Goal: Check status

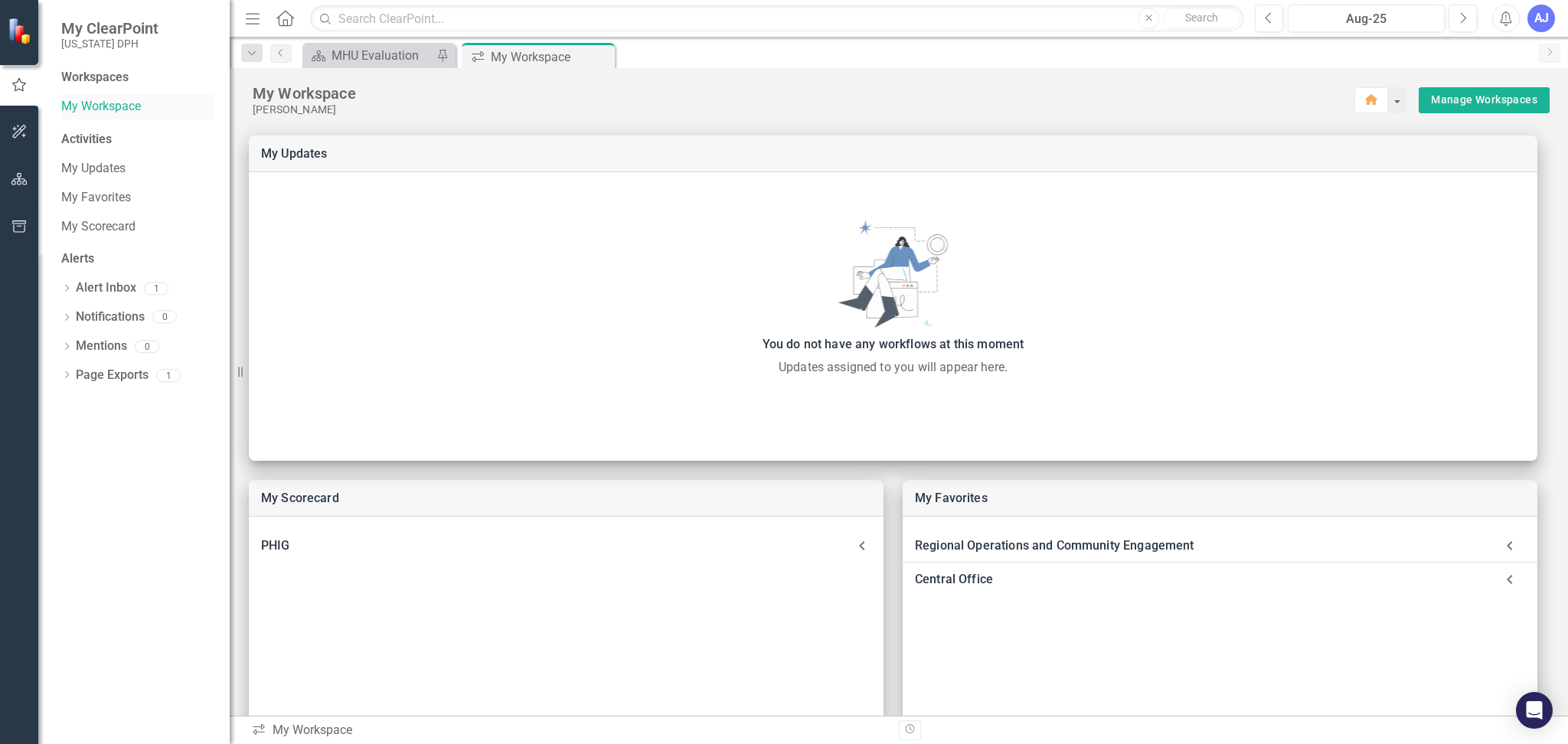
click at [95, 114] on link "My Workspace" at bounding box center [138, 107] width 153 height 18
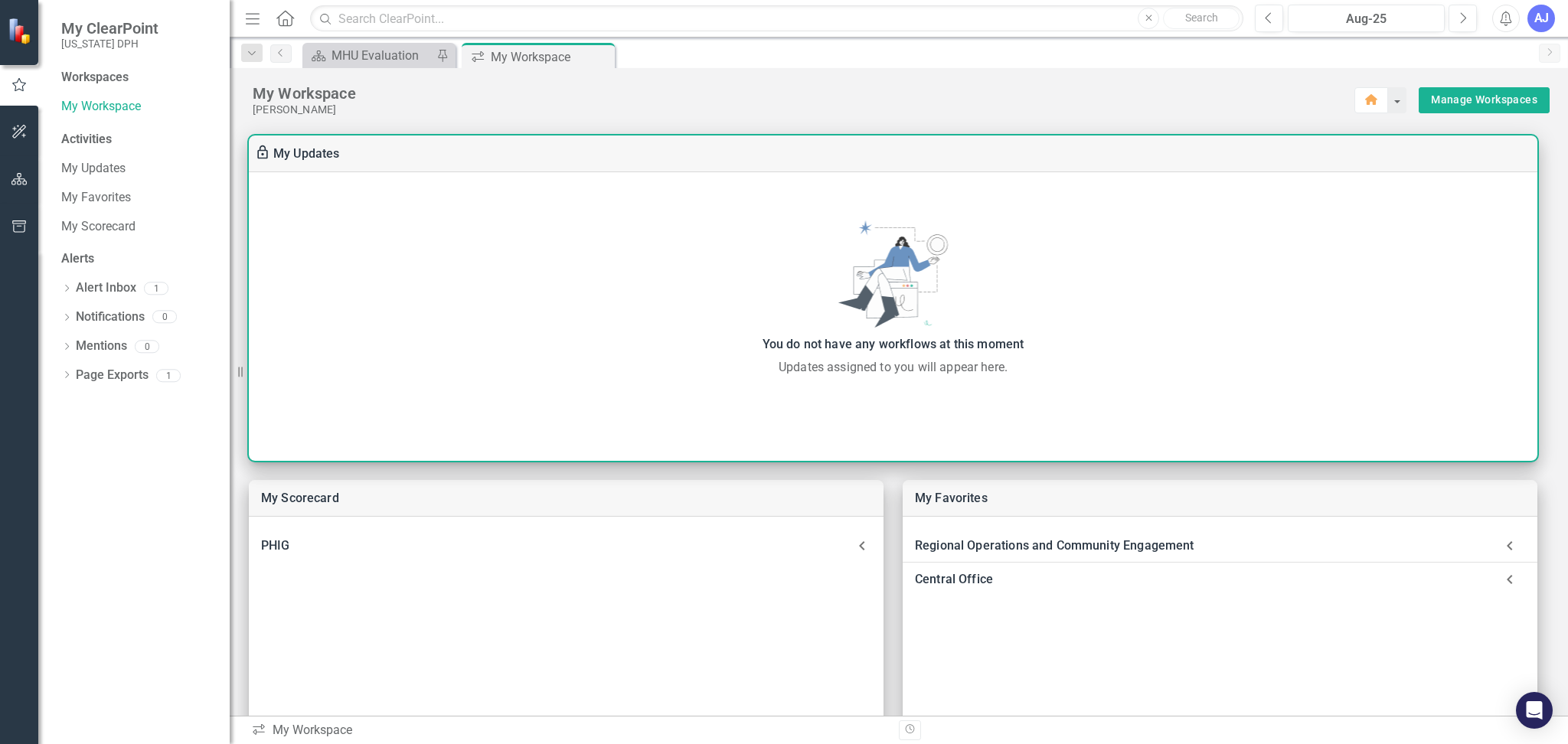
click at [1431, 233] on div "You do not have any workflows at this moment Updates assigned to you will appea…" at bounding box center [893, 298] width 1288 height 156
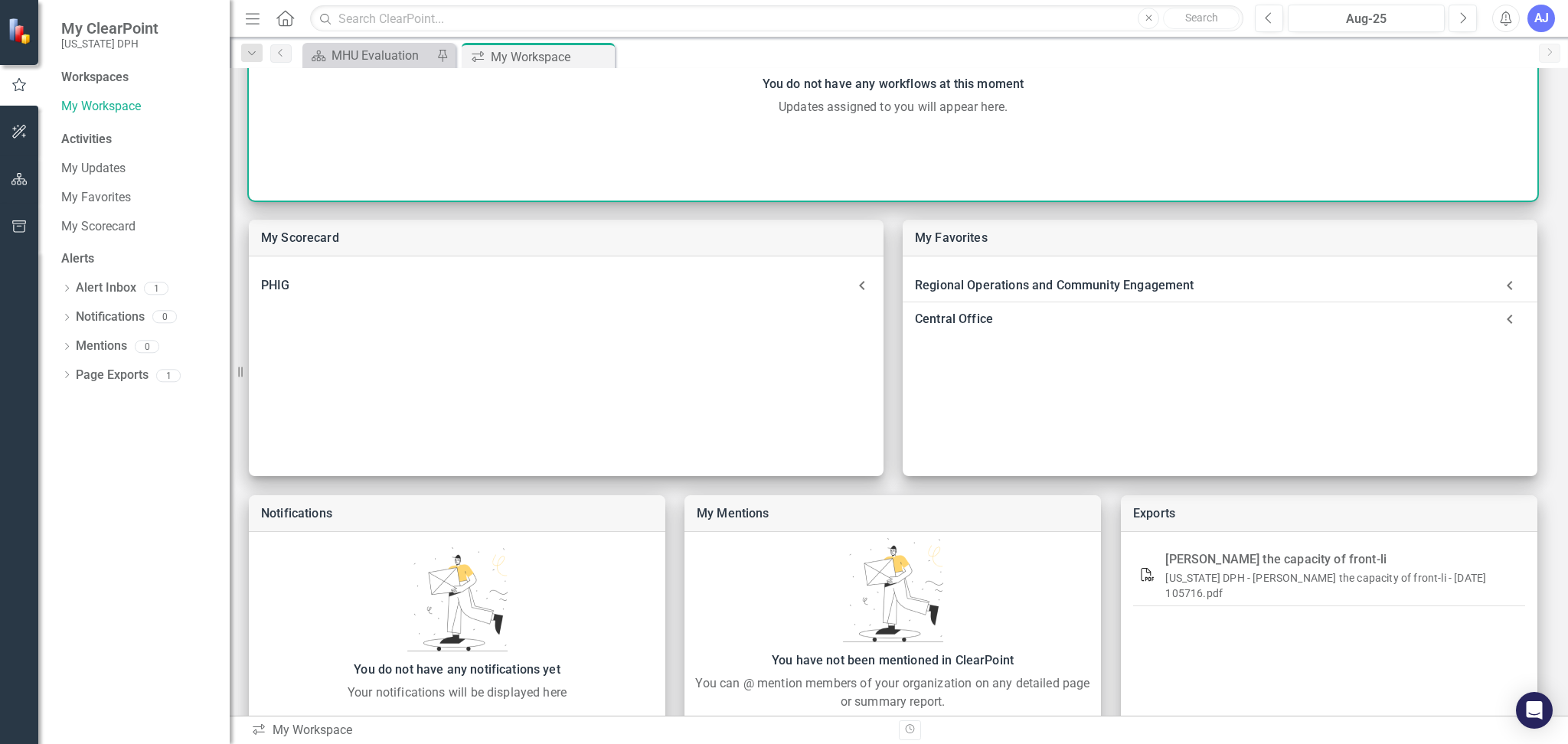
scroll to position [314, 0]
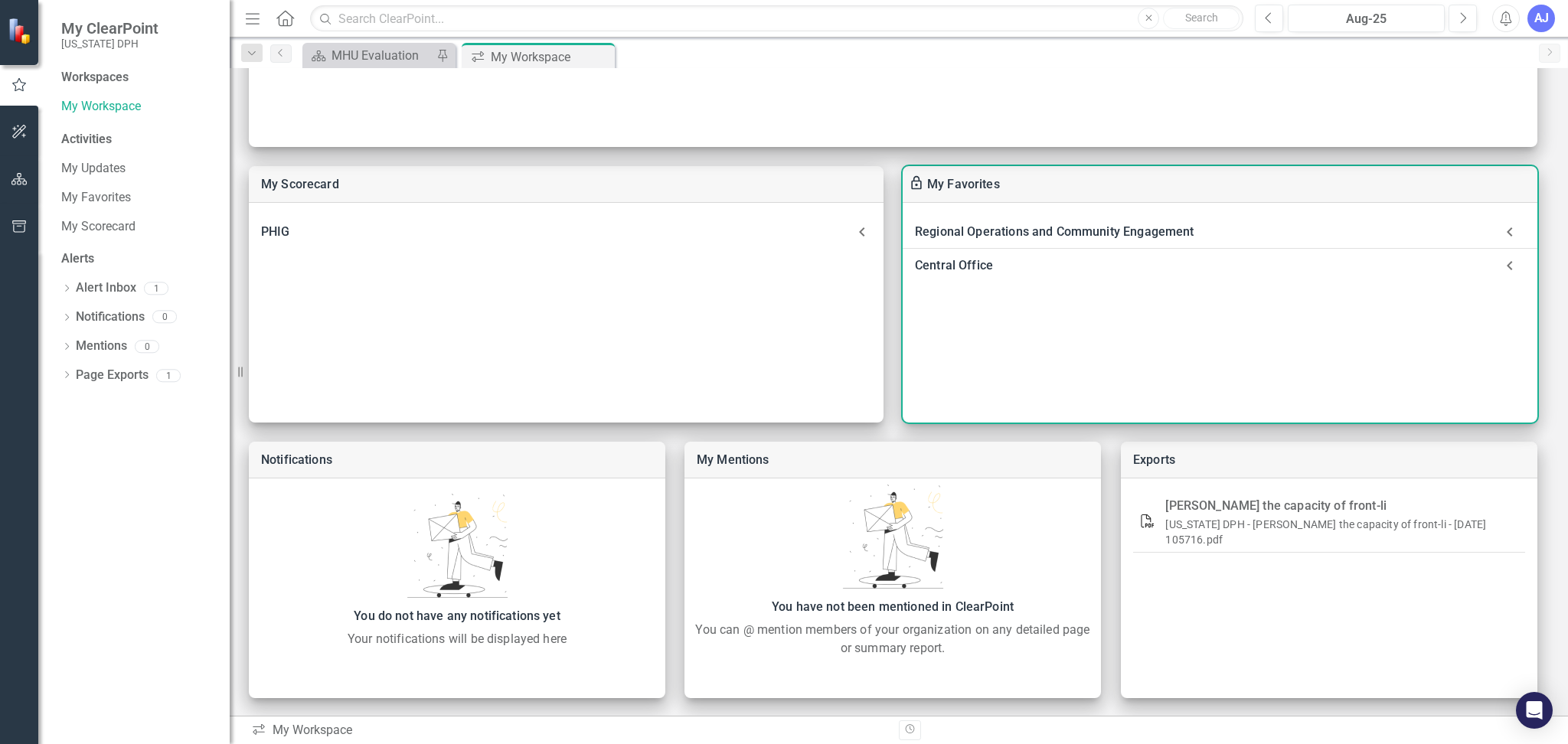
click at [1517, 235] on icon at bounding box center [1510, 232] width 31 height 31
click at [1511, 345] on icon at bounding box center [1510, 351] width 31 height 31
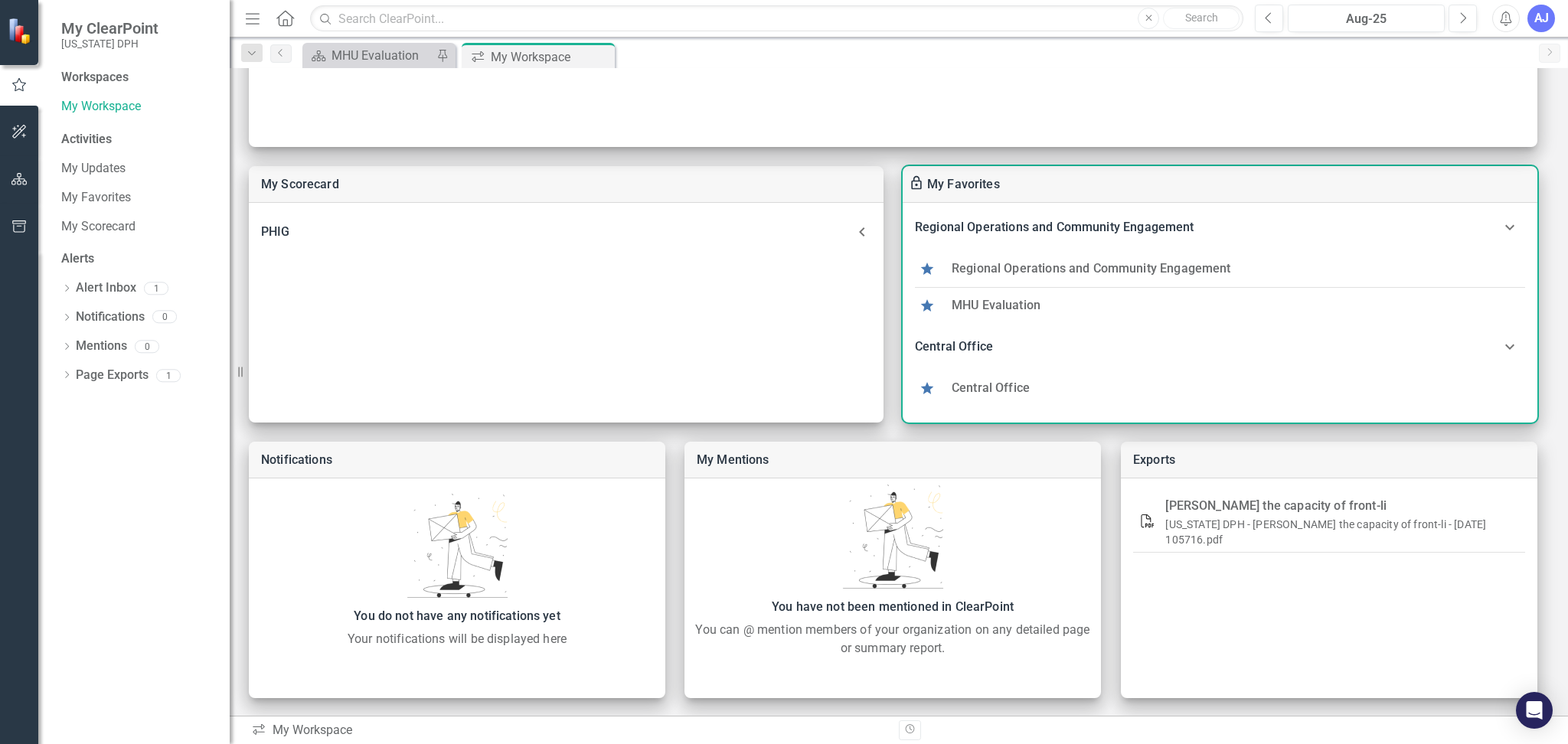
scroll to position [6, 0]
click at [1507, 340] on icon at bounding box center [1510, 345] width 31 height 31
click at [1494, 232] on icon at bounding box center [1510, 232] width 31 height 31
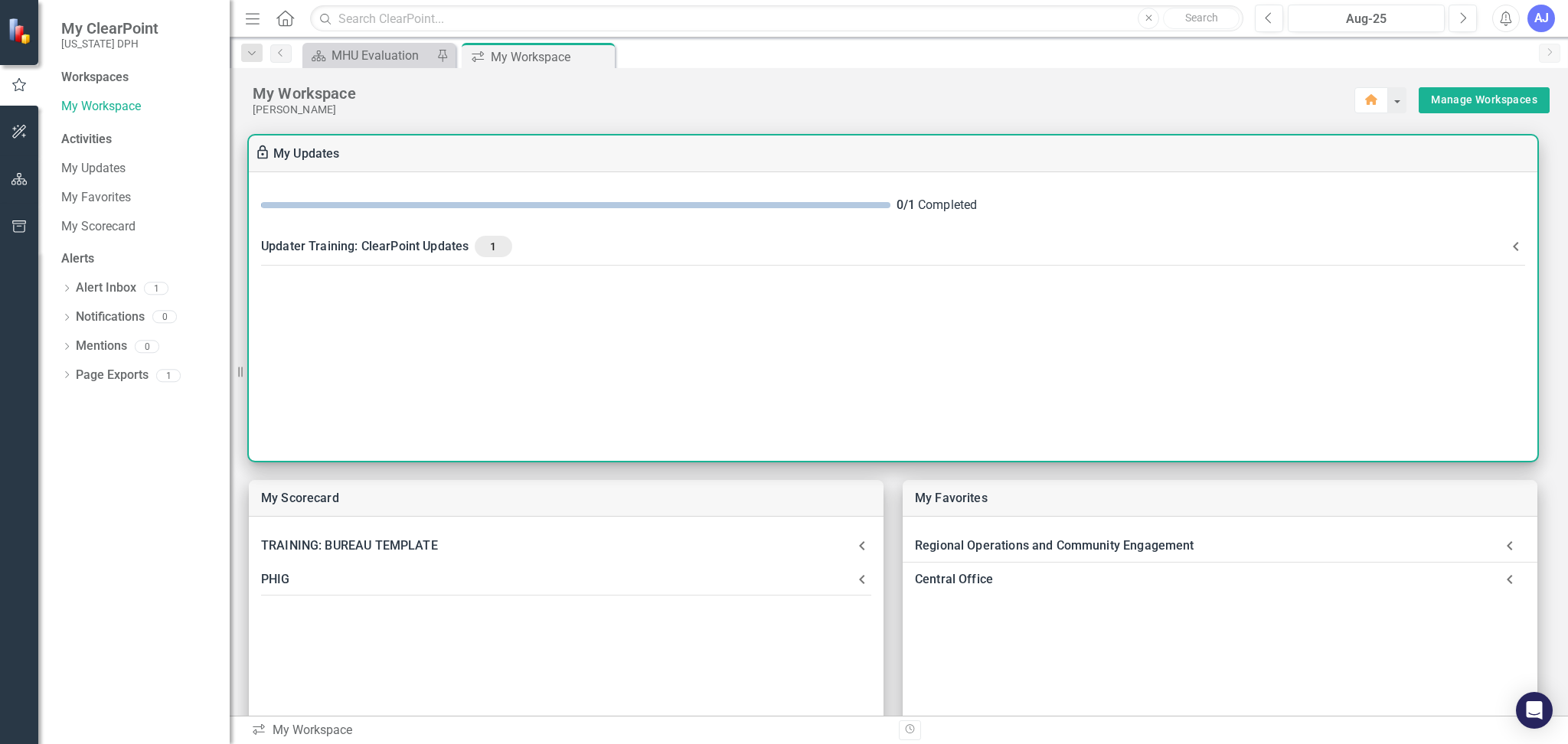
click at [555, 219] on div "0 / 1 Completed" at bounding box center [893, 205] width 1288 height 42
click at [457, 255] on div "Updater Training: ClearPoint Updates 1" at bounding box center [884, 246] width 1246 height 22
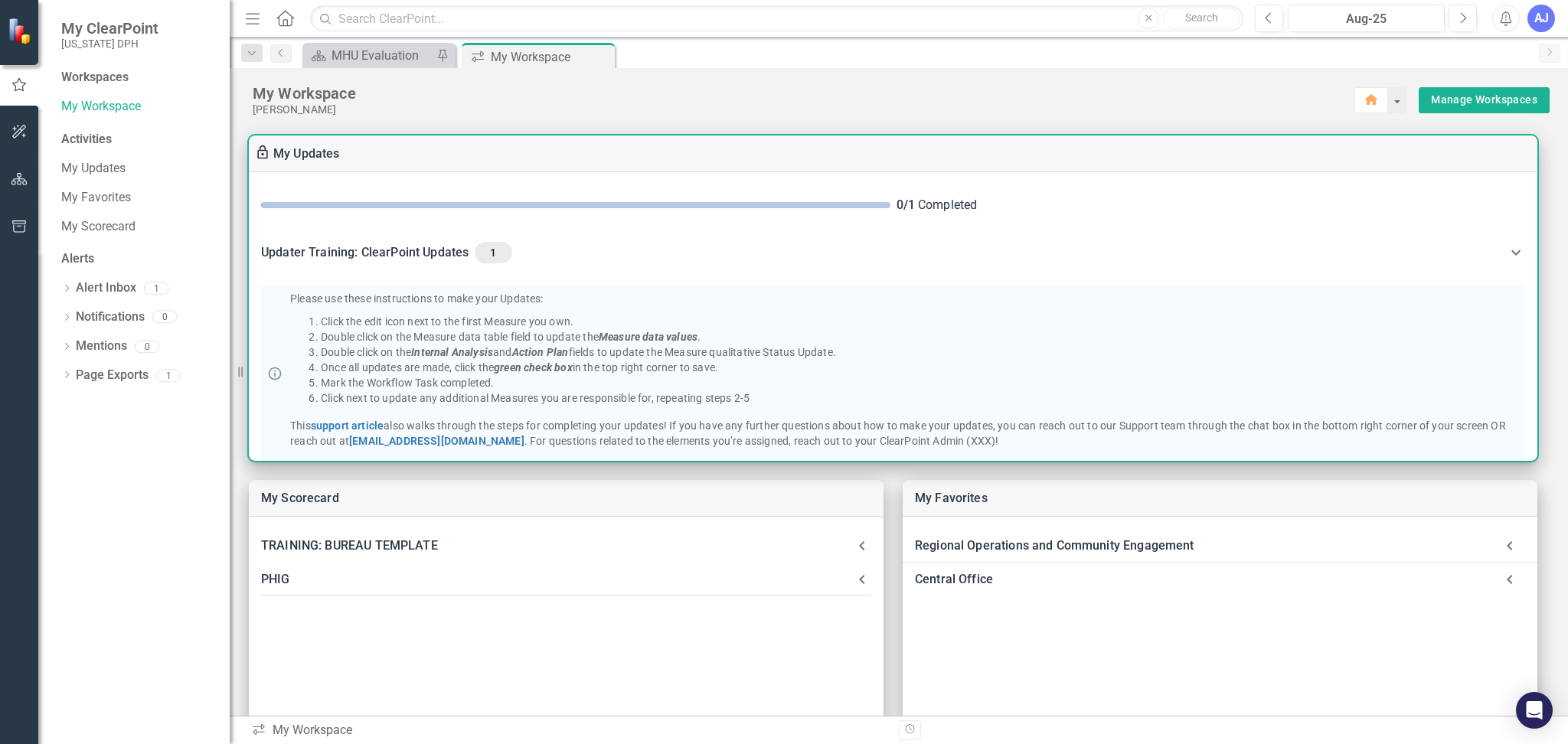
scroll to position [75, 0]
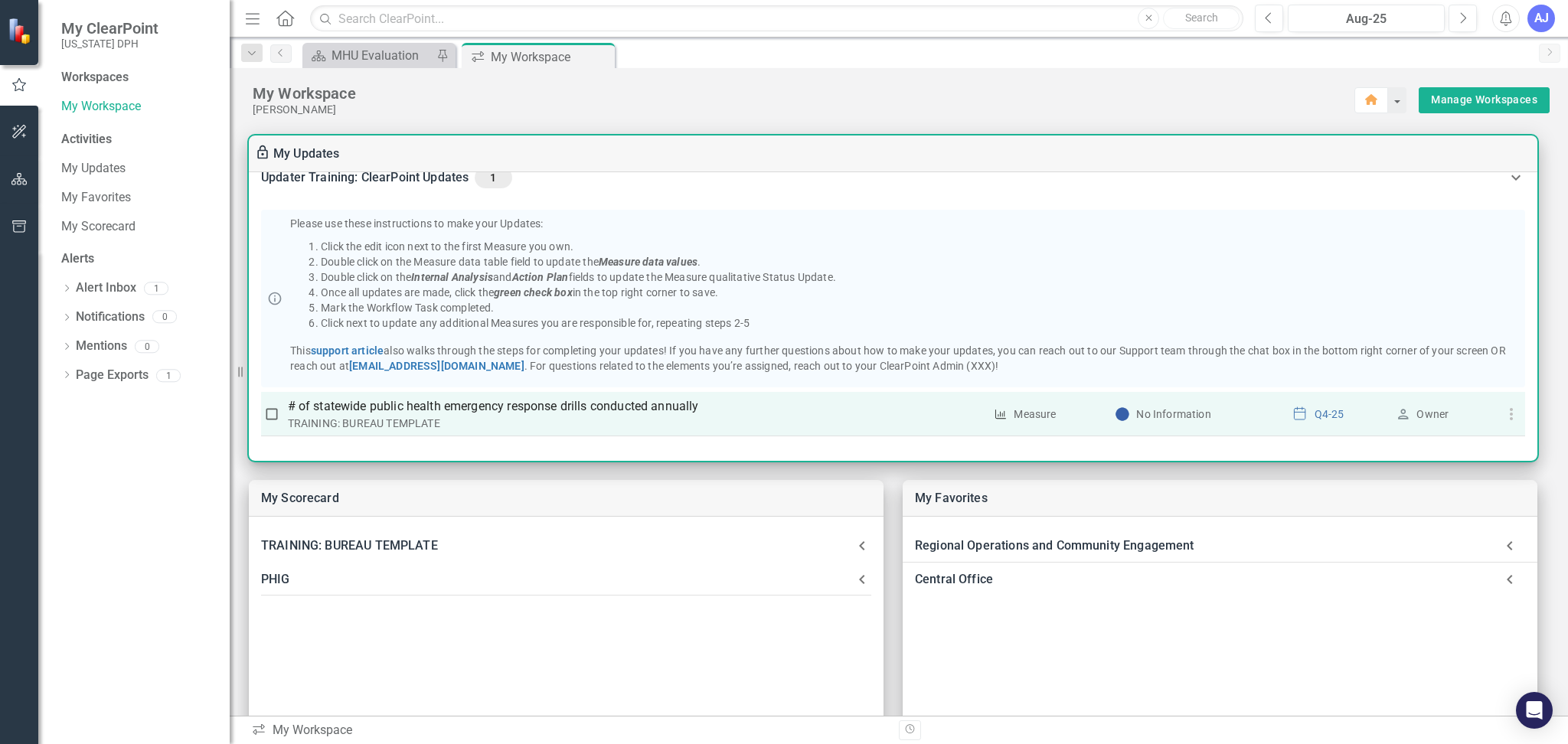
click at [665, 402] on p "# of statewide public health emergency response drills conducted annually" at bounding box center [636, 406] width 696 height 19
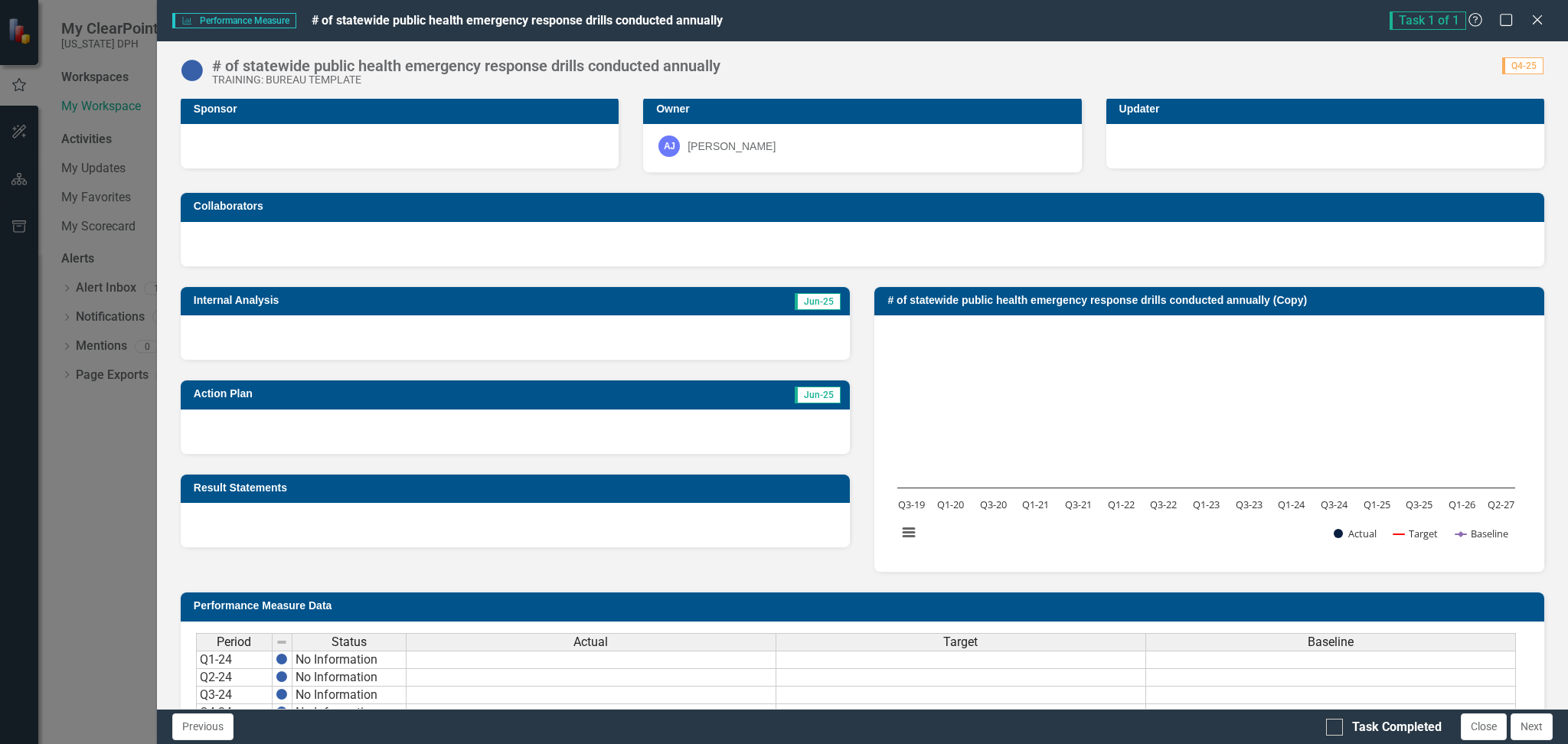
scroll to position [0, 0]
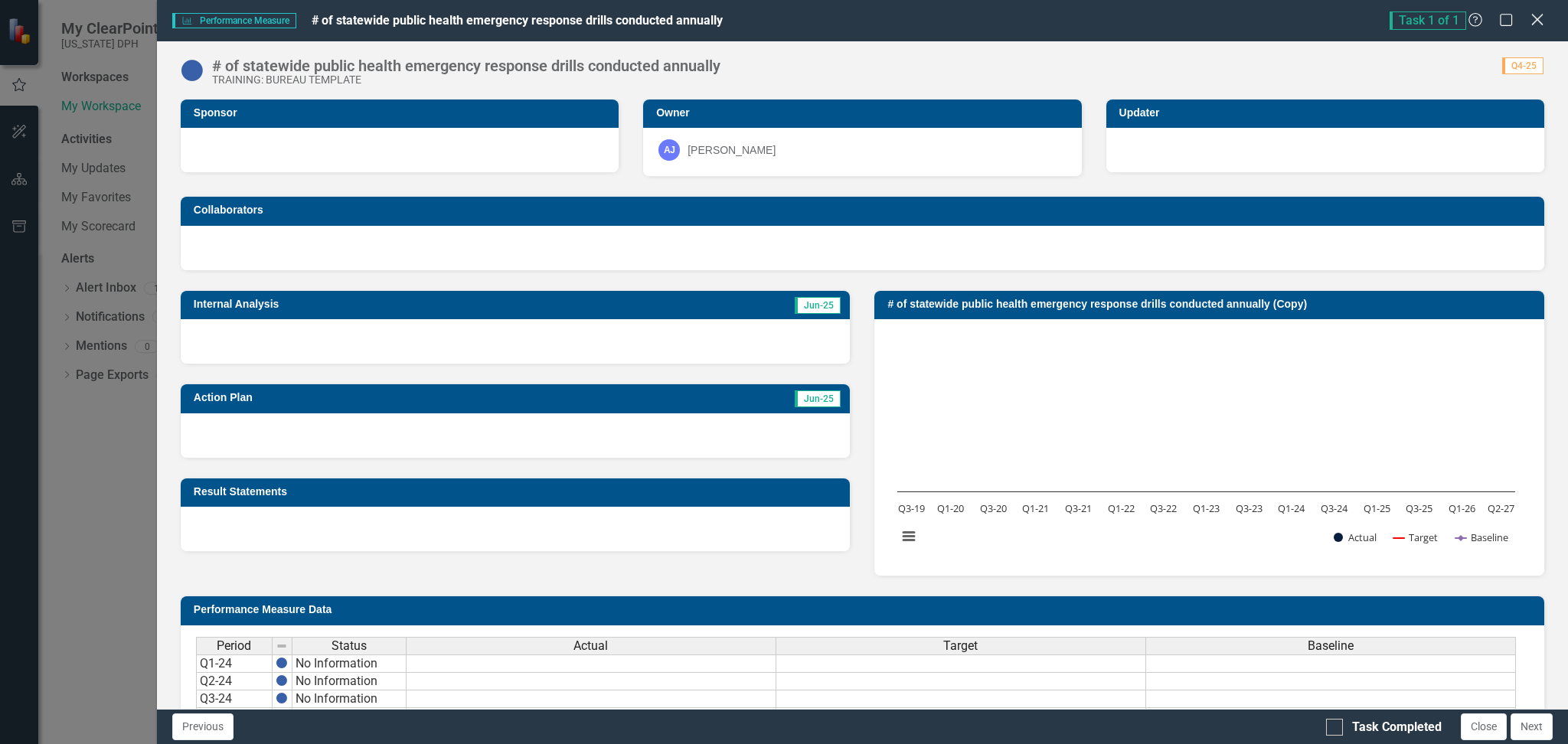
click at [1537, 15] on icon "Close" at bounding box center [1536, 19] width 19 height 15
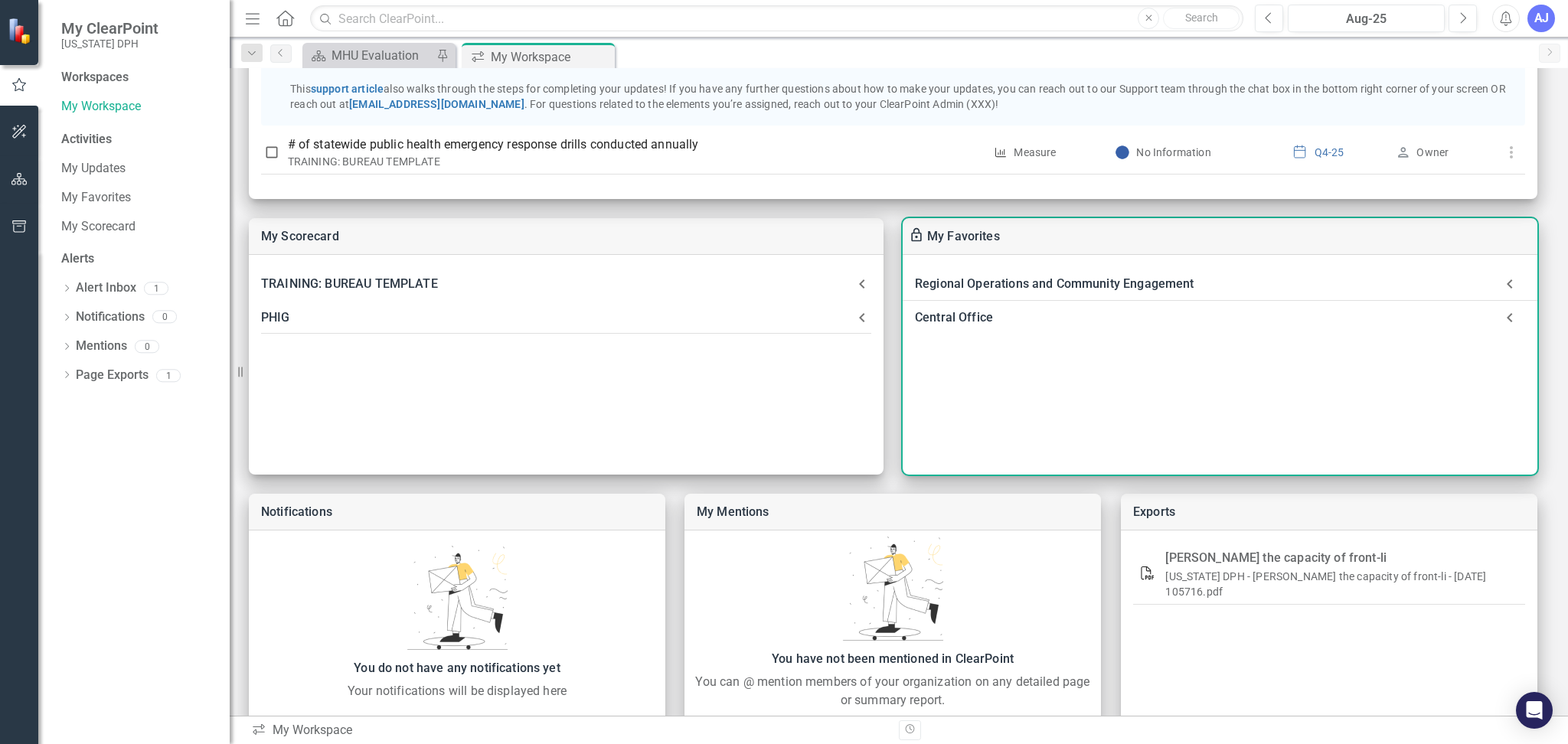
scroll to position [314, 0]
